Goal: Book appointment/travel/reservation

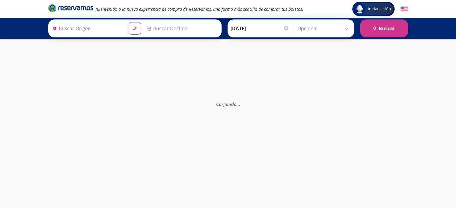
type input "[GEOGRAPHIC_DATA], [GEOGRAPHIC_DATA]"
type input "Atlacomulco, [GEOGRAPHIC_DATA]"
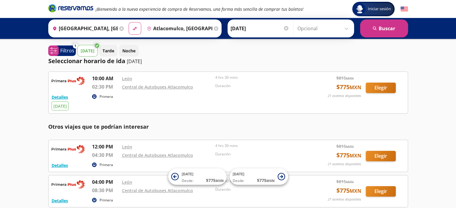
click at [442, 120] on div "Iniciar sesión Iniciar sesión ¡Bienvenido a la nueva experiencia de compra de R…" at bounding box center [228, 145] width 456 height 291
click at [201, 55] on div "[DATE] Tarde Noche" at bounding box center [242, 51] width 330 height 12
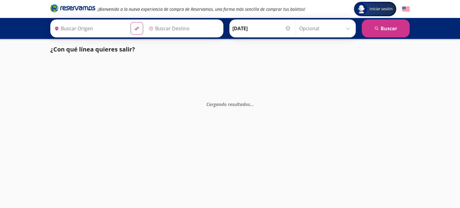
type input "[GEOGRAPHIC_DATA], [GEOGRAPHIC_DATA]"
type input "Atlacomulco, [GEOGRAPHIC_DATA]"
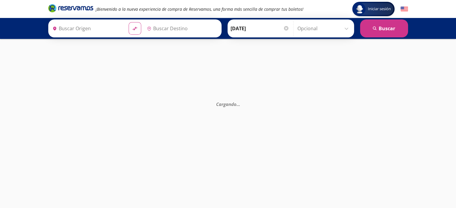
type input "[GEOGRAPHIC_DATA], [GEOGRAPHIC_DATA]"
type input "Atlacomulco, [GEOGRAPHIC_DATA]"
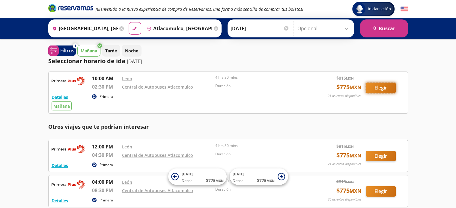
click at [380, 86] on button "Elegir" at bounding box center [381, 88] width 30 height 10
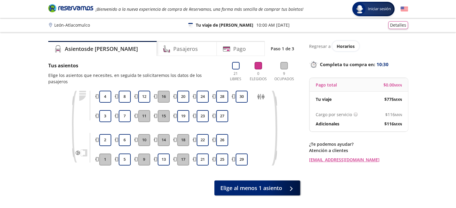
click at [388, 187] on div "Regresar a Horarios Completa tu compra en : 10:30 Pago total $ 0.00 MXN Tu viaj…" at bounding box center [358, 129] width 99 height 177
